Goal: Transaction & Acquisition: Purchase product/service

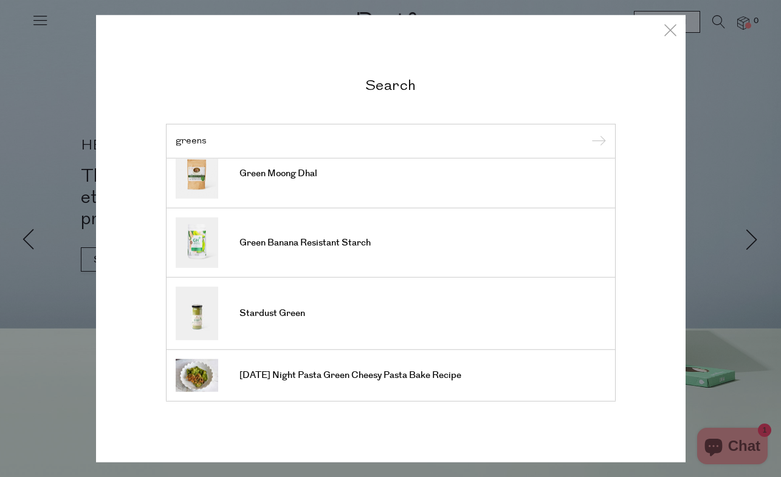
scroll to position [438, 0]
click at [274, 141] on input "greens" at bounding box center [391, 140] width 430 height 9
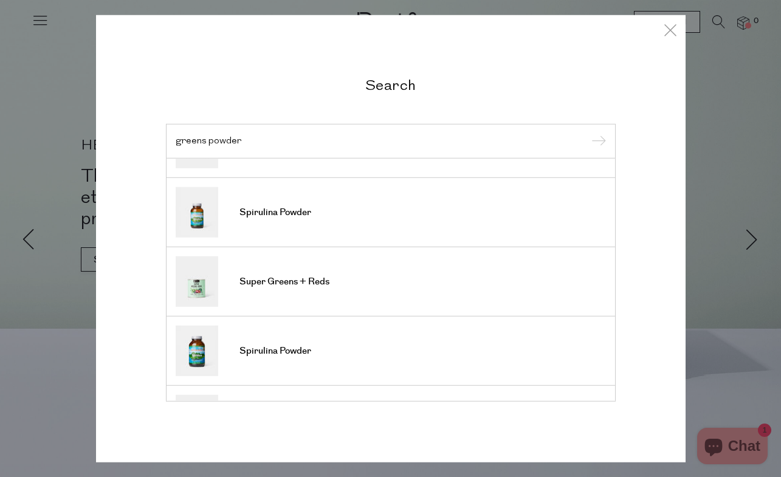
scroll to position [193, 0]
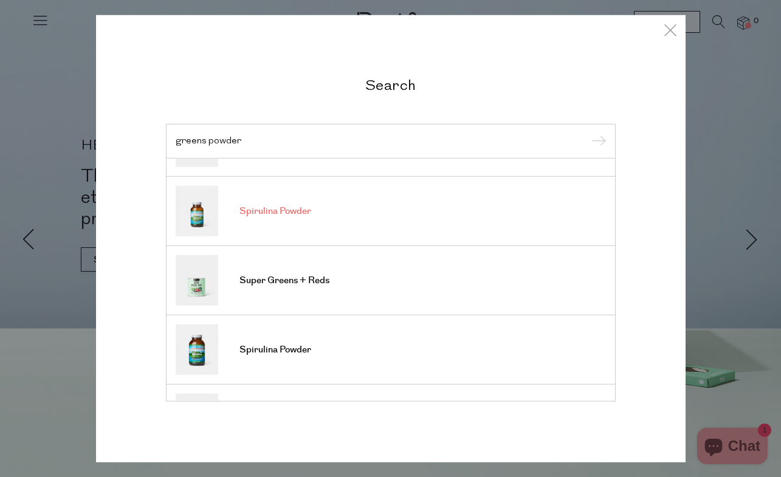
type input "greens powder"
click at [292, 216] on span "Spirulina Powder" at bounding box center [275, 211] width 72 height 12
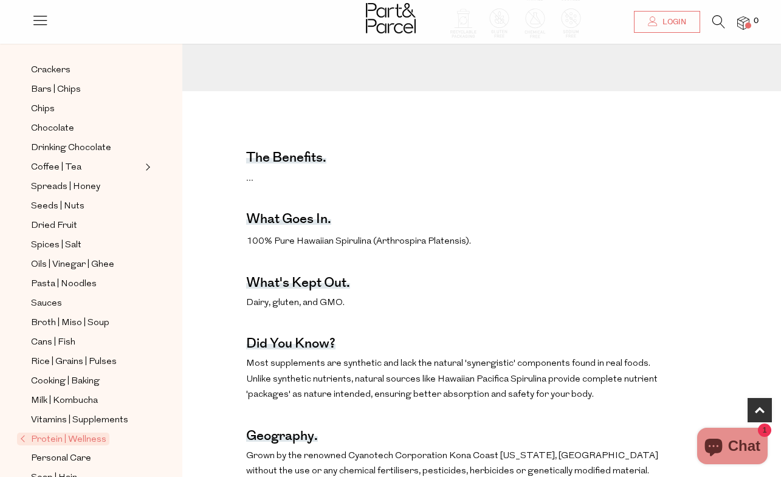
scroll to position [242, 0]
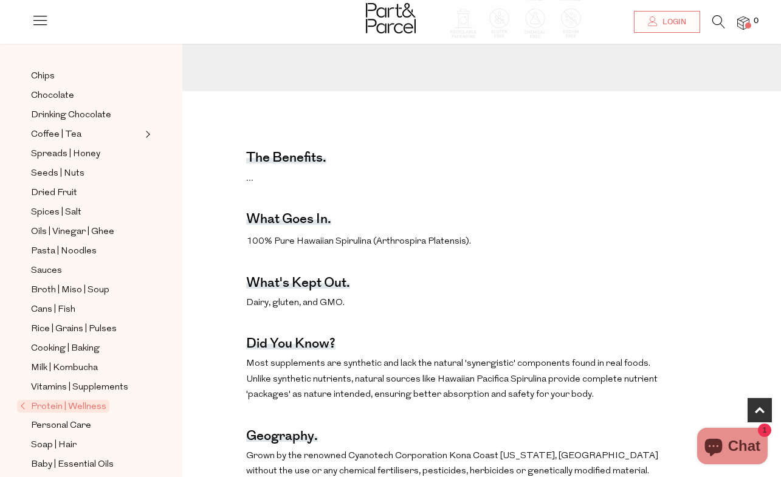
click at [94, 403] on span "Protein | Wellness" at bounding box center [63, 406] width 92 height 13
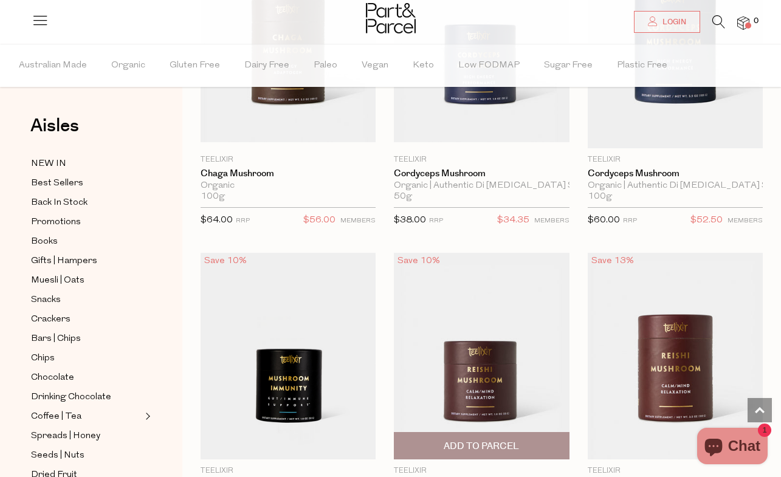
scroll to position [4911, 0]
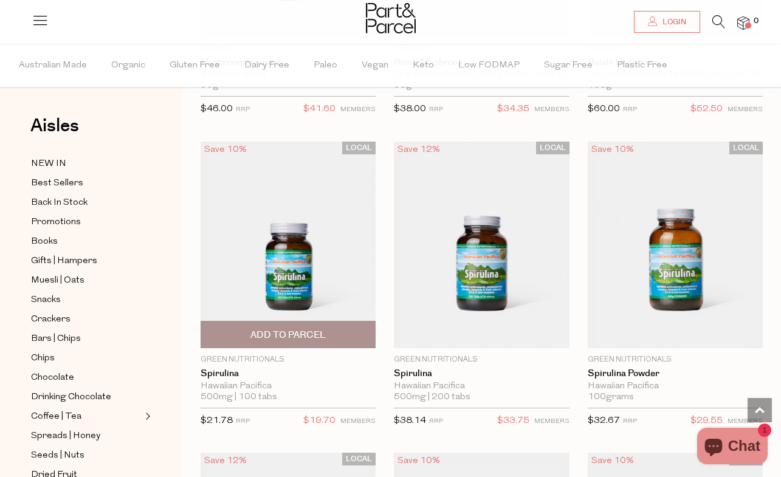
scroll to position [5008, 0]
